Goal: Register for event/course

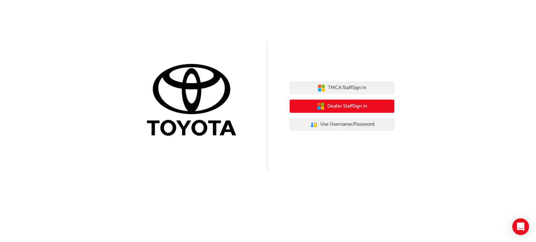
click at [357, 105] on span "Dealer Staff Sign In" at bounding box center [347, 107] width 40 height 8
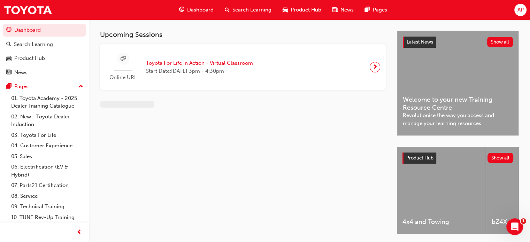
click at [202, 62] on span "Toyota For Life In Action - Virtual Classroom" at bounding box center [199, 63] width 107 height 8
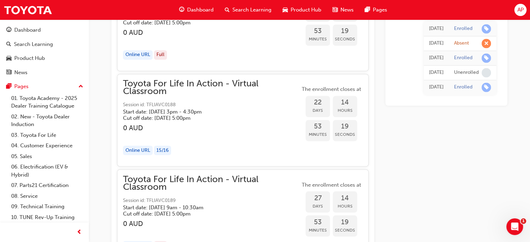
scroll to position [3629, 0]
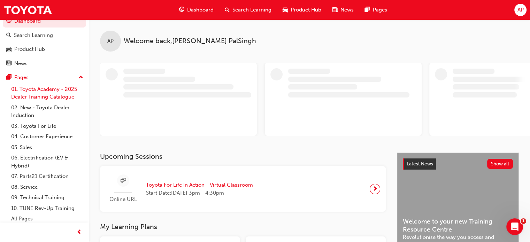
scroll to position [11, 0]
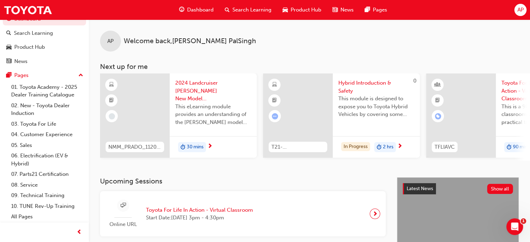
click at [520, 11] on span "AP" at bounding box center [521, 10] width 6 height 8
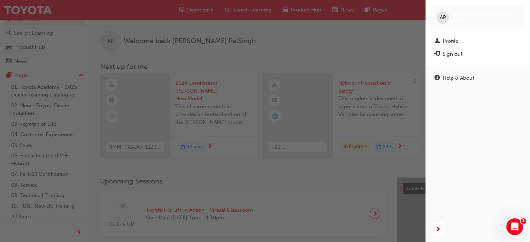
click at [381, 52] on div "button" at bounding box center [213, 121] width 426 height 242
